Goal: Navigation & Orientation: Find specific page/section

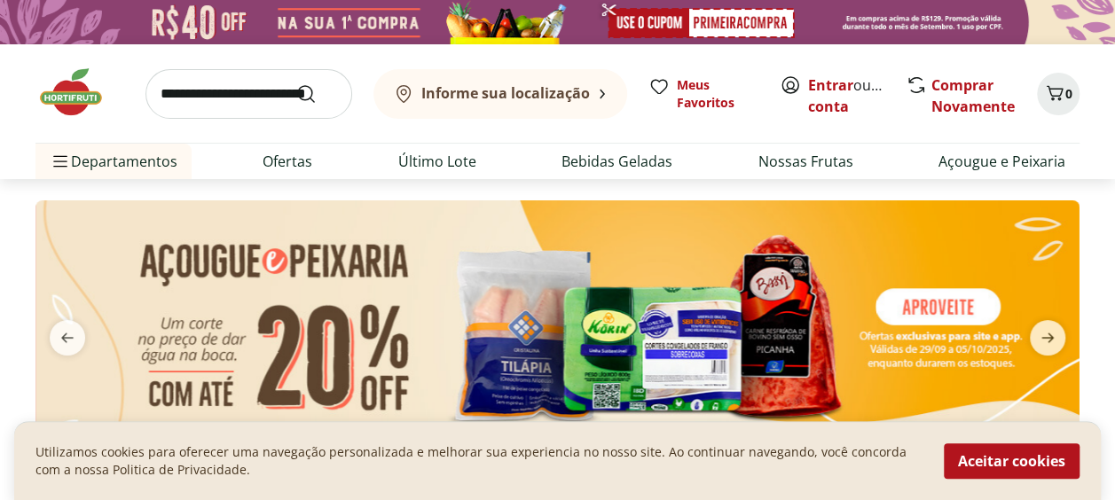
click at [495, 89] on b "Informe sua localização" at bounding box center [505, 93] width 169 height 20
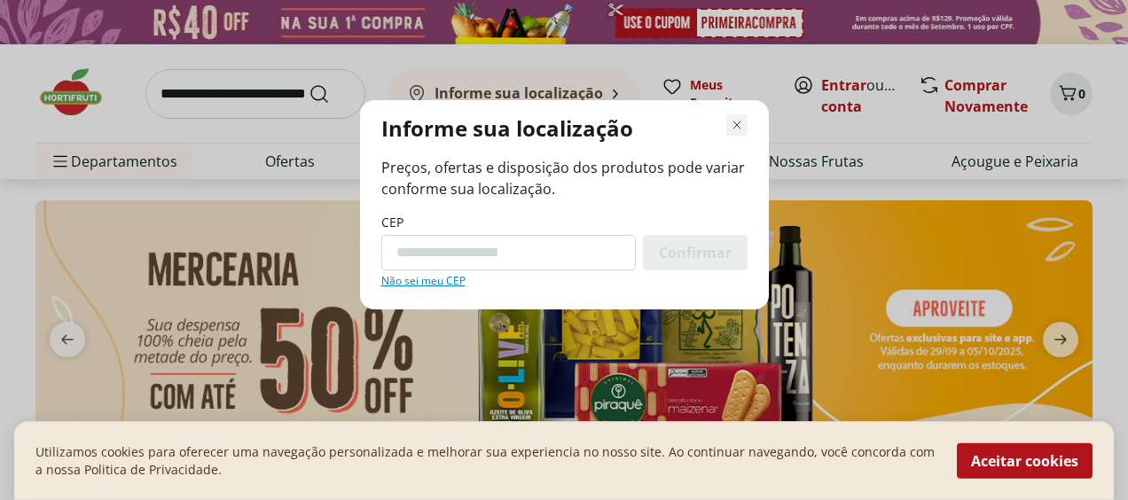
click at [739, 128] on use "Fechar modal de regionalização" at bounding box center [737, 125] width 12 height 12
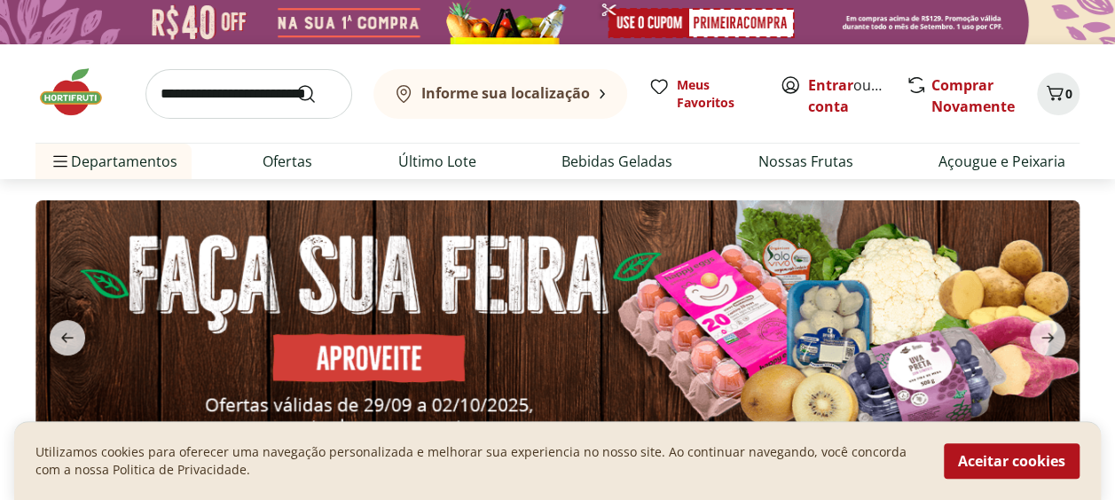
drag, startPoint x: 1031, startPoint y: 454, endPoint x: 969, endPoint y: 404, distance: 79.4
click at [1031, 454] on button "Aceitar cookies" at bounding box center [1012, 460] width 136 height 35
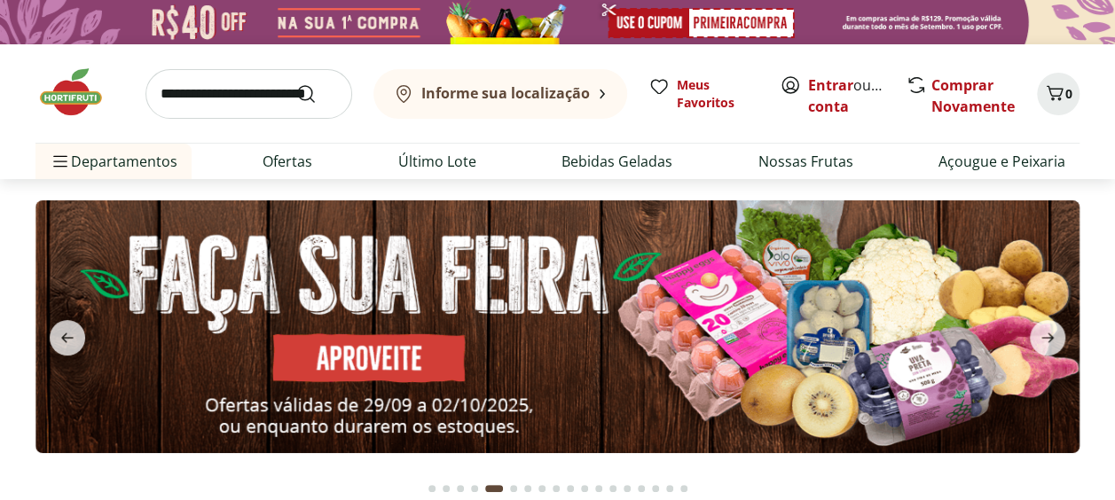
click at [460, 83] on div "Informe sua localização" at bounding box center [491, 93] width 197 height 21
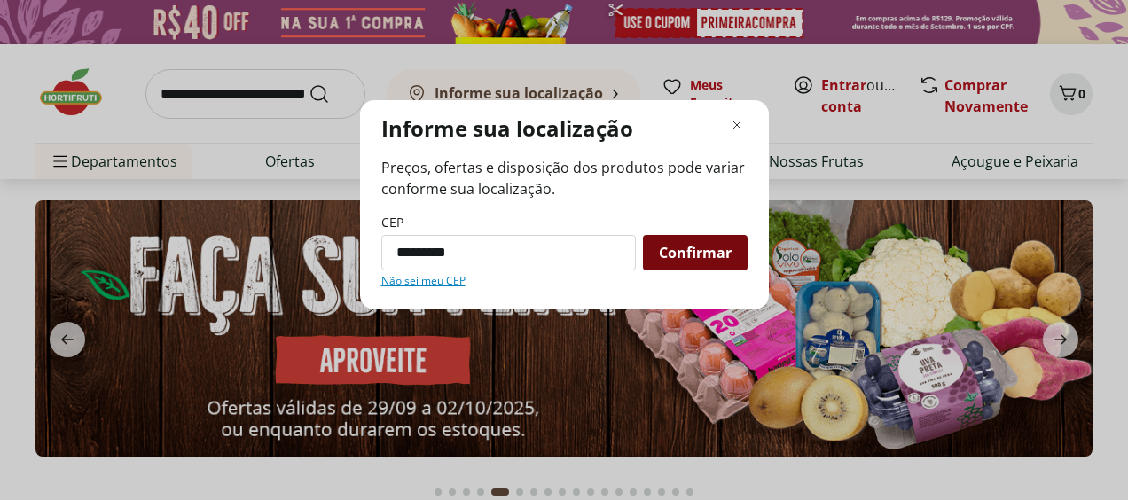
type input "*********"
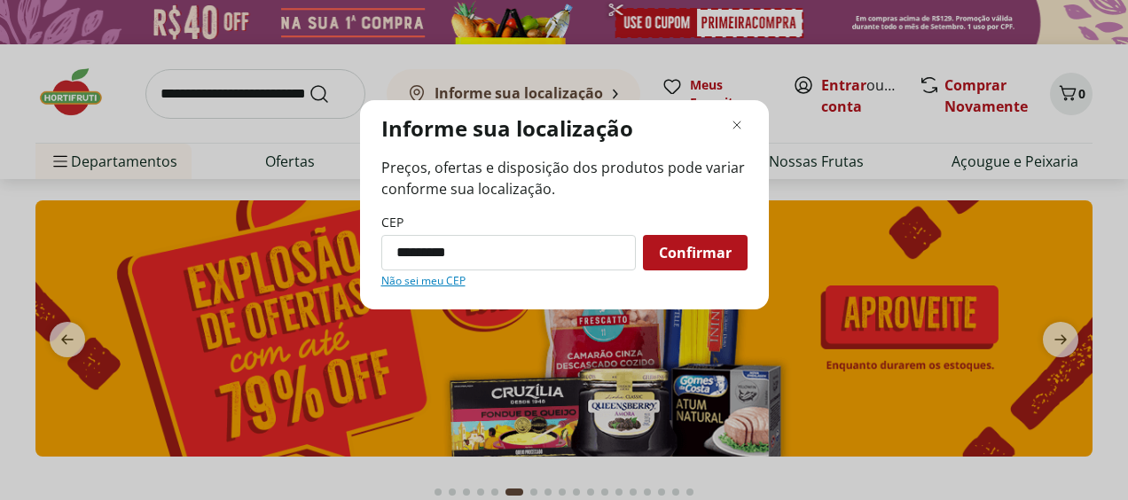
click at [702, 254] on span "Confirmar" at bounding box center [695, 253] width 73 height 14
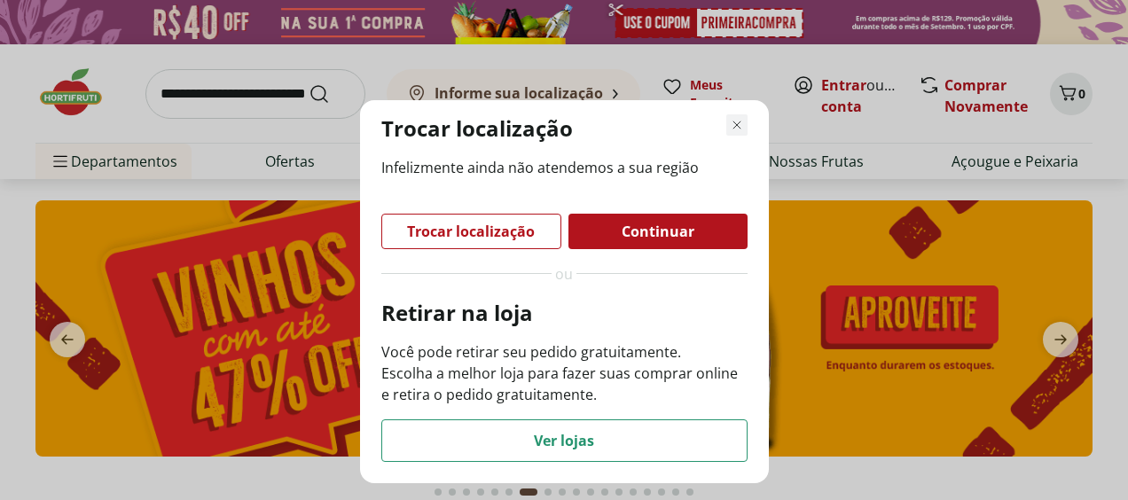
click at [743, 122] on icon "Fechar modal de regionalização" at bounding box center [736, 124] width 21 height 21
